Goal: Information Seeking & Learning: Learn about a topic

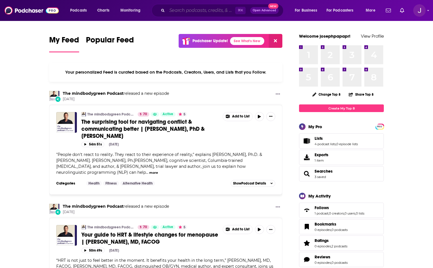
click at [217, 12] on input "Search podcasts, credits, & more..." at bounding box center [201, 10] width 68 height 9
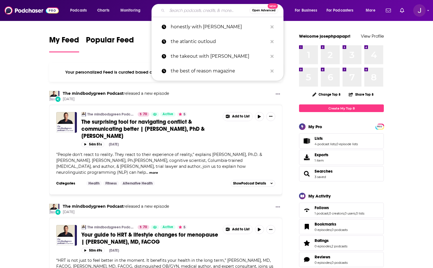
paste input "[PERSON_NAME] Modern [PERSON_NAME]"
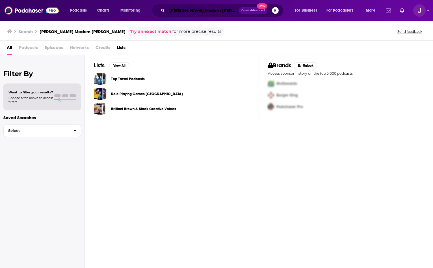
click at [225, 8] on input "[PERSON_NAME] Modern [PERSON_NAME]" at bounding box center [203, 10] width 72 height 9
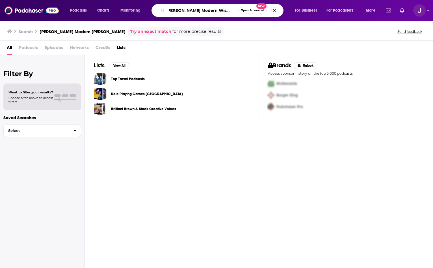
scroll to position [0, 8]
type input "[PERSON_NAME] Modern Wisdom"
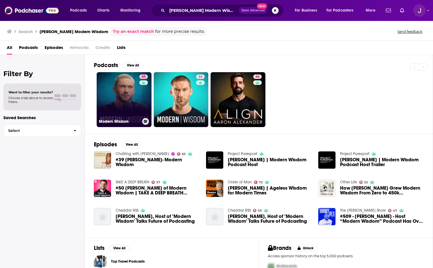
click at [111, 103] on link "85 Modern Wisdom" at bounding box center [124, 99] width 55 height 55
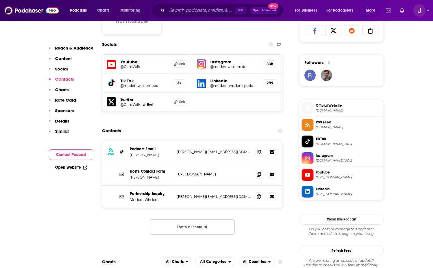
scroll to position [435, 0]
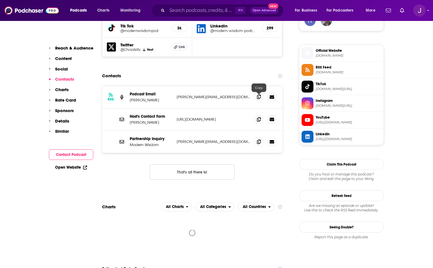
click at [257, 100] on span at bounding box center [259, 97] width 8 height 8
click at [190, 13] on input "Search podcasts, credits, & more..." at bounding box center [201, 10] width 68 height 9
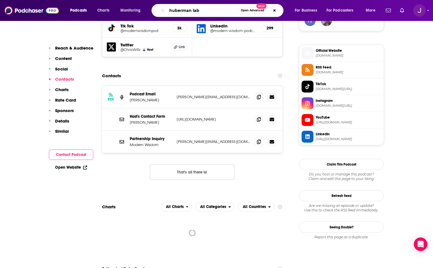
type input "huberman labs"
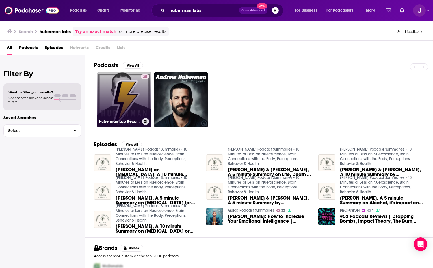
click at [138, 105] on link "35 Huberman Lab Recaps" at bounding box center [124, 99] width 55 height 55
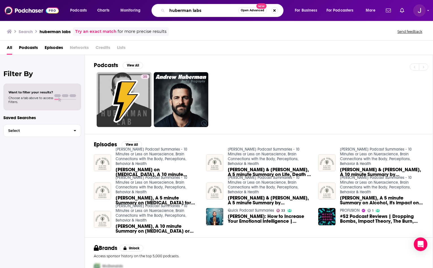
drag, startPoint x: 203, startPoint y: 11, endPoint x: 191, endPoint y: 12, distance: 12.2
click at [191, 12] on input "huberman labs" at bounding box center [202, 10] width 71 height 9
type input "huberman"
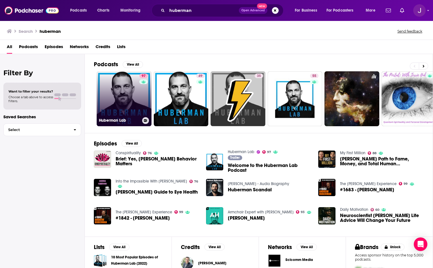
click at [128, 91] on link "97 Huberman Lab" at bounding box center [124, 98] width 55 height 55
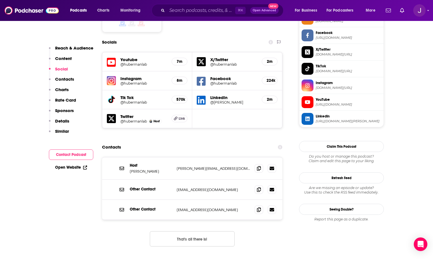
scroll to position [497, 0]
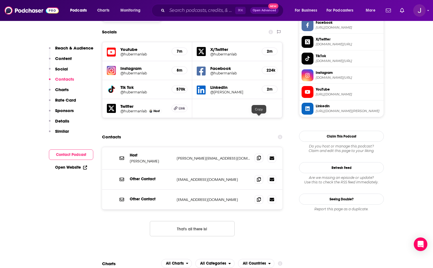
click at [259, 156] on icon at bounding box center [259, 158] width 4 height 5
click at [257, 177] on icon at bounding box center [259, 179] width 4 height 5
click at [175, 7] on input "Search podcasts, credits, & more..." at bounding box center [201, 10] width 68 height 9
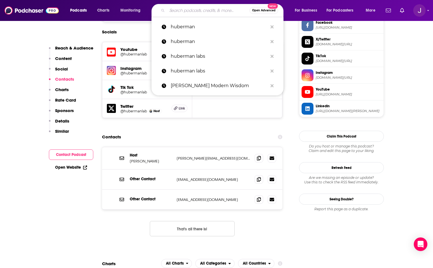
paste input "[PERSON_NAME] This Past Weekend"
type input "[PERSON_NAME] This Past Weekend"
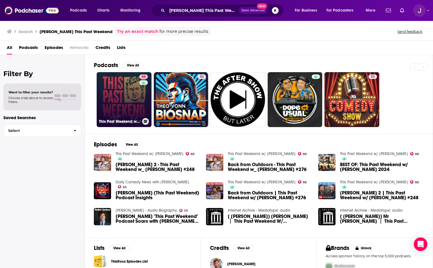
click at [115, 100] on link "88 This Past Weekend w/ [PERSON_NAME]" at bounding box center [124, 99] width 55 height 55
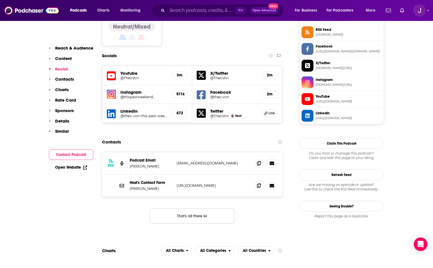
scroll to position [520, 0]
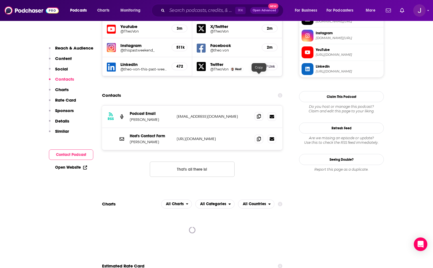
click at [260, 114] on icon at bounding box center [259, 116] width 4 height 5
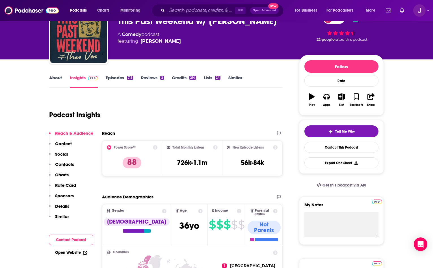
scroll to position [31, 0]
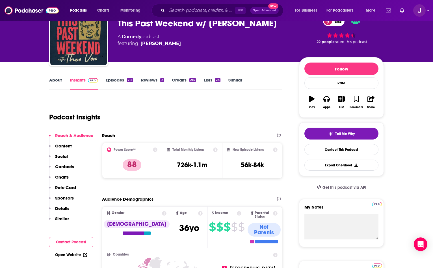
click at [236, 84] on link "Similar" at bounding box center [236, 83] width 14 height 13
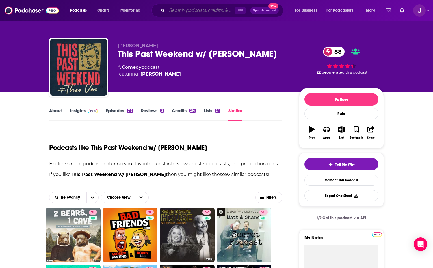
click at [189, 10] on input "Search podcasts, credits, & more..." at bounding box center [201, 10] width 68 height 9
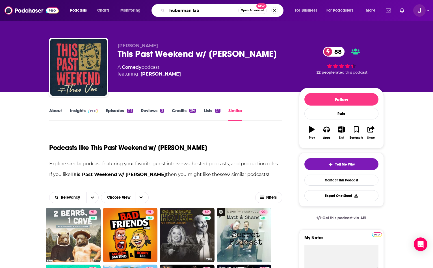
type input "huberman labs"
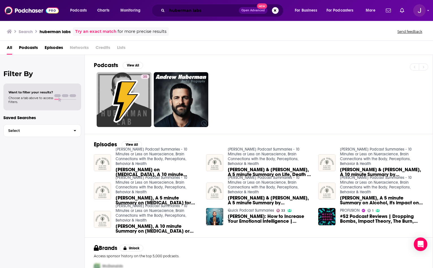
click at [203, 9] on input "huberman labs" at bounding box center [203, 10] width 72 height 9
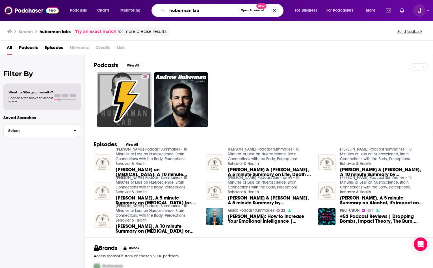
type input "huberman lab"
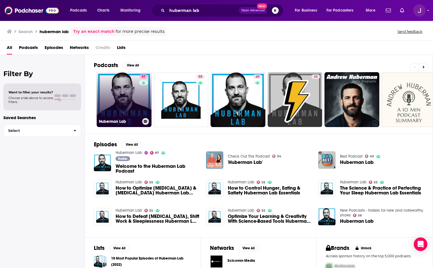
click at [133, 97] on link "97 Huberman Lab" at bounding box center [124, 99] width 55 height 55
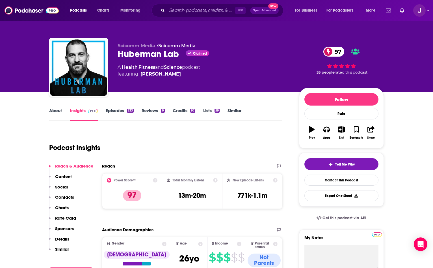
click at [238, 108] on link "Similar" at bounding box center [235, 114] width 14 height 13
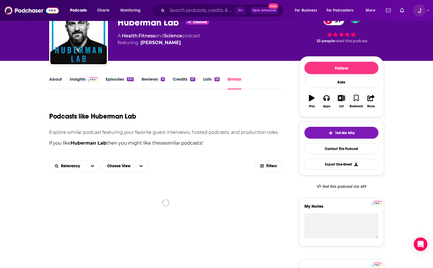
scroll to position [63, 0]
